Goal: Information Seeking & Learning: Understand process/instructions

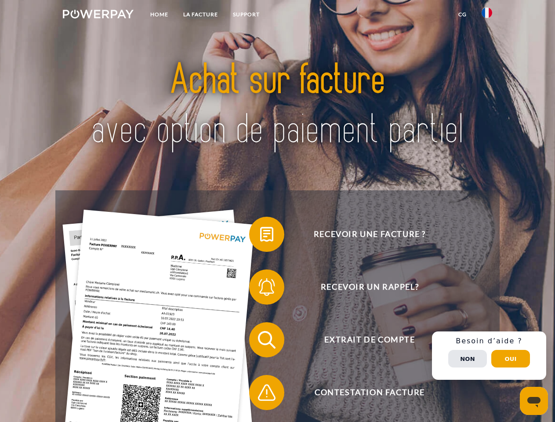
click at [98, 15] on img at bounding box center [98, 14] width 71 height 9
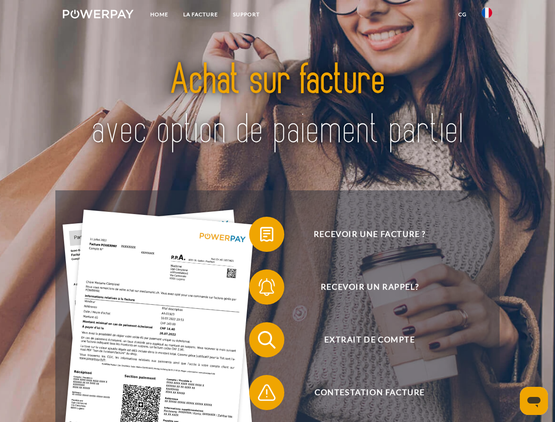
click at [487, 15] on img at bounding box center [487, 12] width 11 height 11
click at [463, 15] on link "CG" at bounding box center [462, 15] width 23 height 16
click at [260, 236] on span at bounding box center [254, 234] width 44 height 44
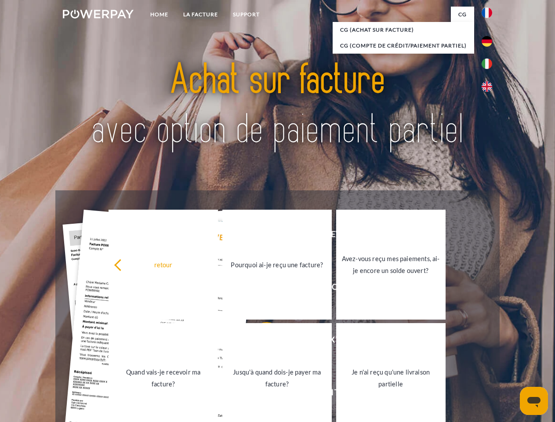
click at [260, 289] on div "retour Pourquoi ai-je reçu une facture? Avez-vous reçu mes paiements, ai-je enc…" at bounding box center [277, 321] width 355 height 227
click at [260, 342] on link "Jusqu'à quand dois-je payer ma facture?" at bounding box center [278, 378] width 110 height 110
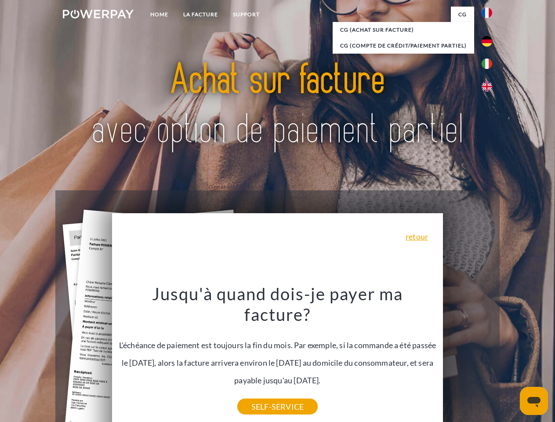
click at [489, 356] on div "Recevoir une facture ? Recevoir un rappel? Extrait de compte retour" at bounding box center [277, 366] width 444 height 352
click at [468, 358] on span "Extrait de compte" at bounding box center [369, 339] width 215 height 35
click at [511, 359] on header "Home LA FACTURE Support" at bounding box center [277, 303] width 555 height 607
